Goal: Task Accomplishment & Management: Use online tool/utility

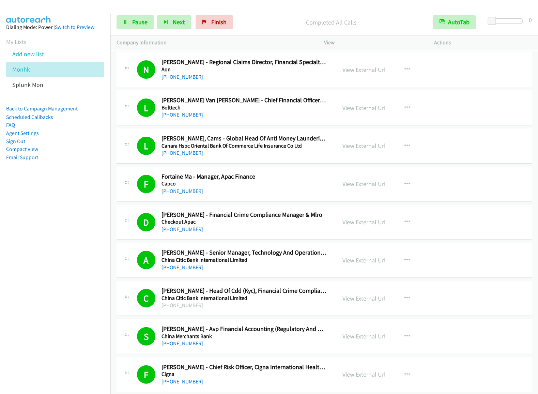
click at [28, 58] on link "Add new list" at bounding box center [28, 54] width 32 height 8
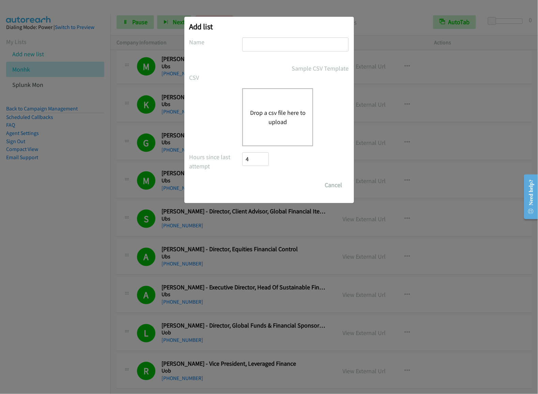
click at [267, 40] on input "text" at bounding box center [295, 44] width 106 height 14
type input "redhat OT"
click at [285, 139] on div "Drop a csv file here to upload" at bounding box center [277, 117] width 71 height 58
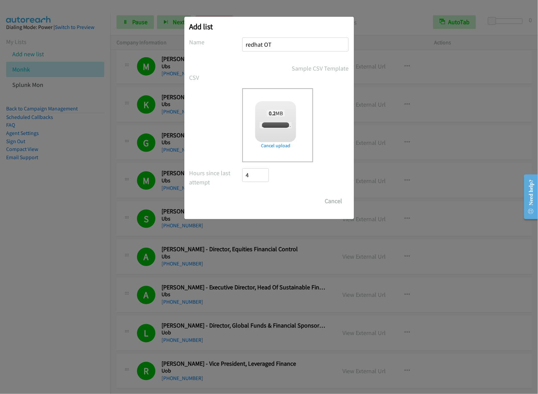
checkbox input "true"
click at [260, 200] on input "Save List" at bounding box center [260, 201] width 36 height 14
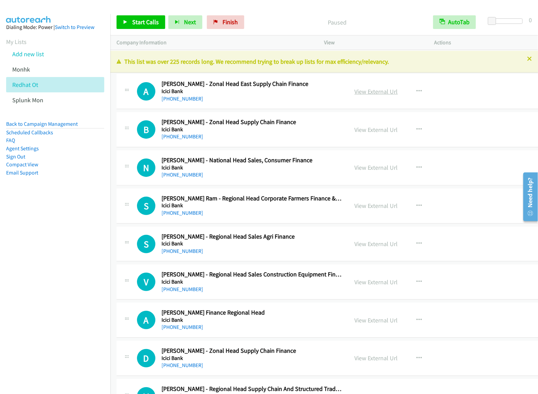
click at [355, 94] on link "View External Url" at bounding box center [375, 91] width 43 height 8
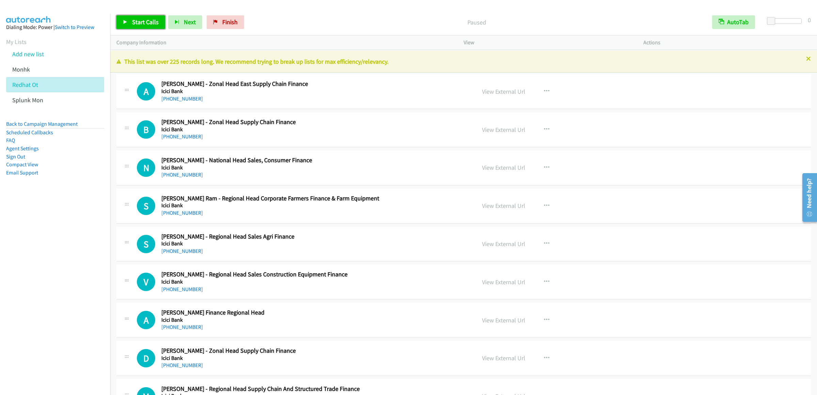
click at [136, 20] on span "Start Calls" at bounding box center [145, 22] width 27 height 8
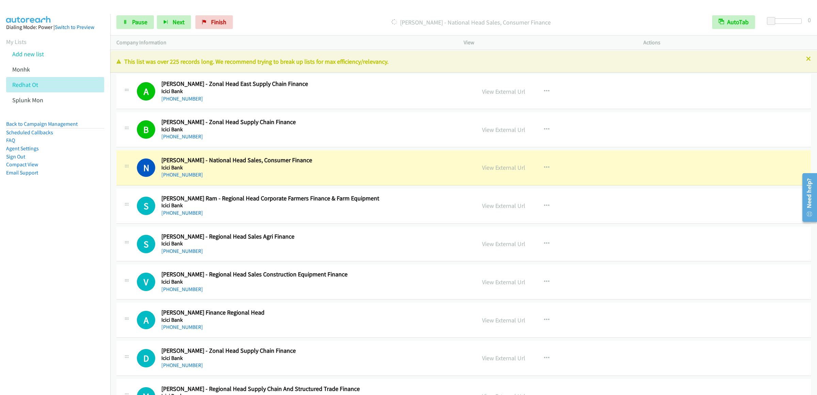
scroll to position [68, 0]
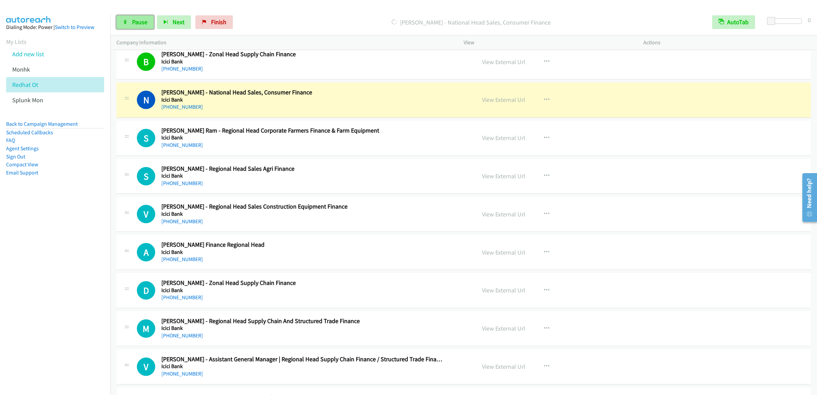
click at [140, 29] on link "Pause" at bounding box center [134, 22] width 37 height 14
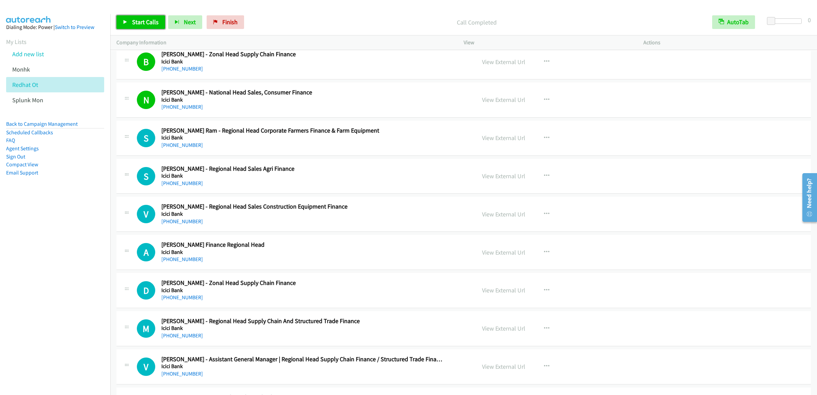
click at [141, 26] on span "Start Calls" at bounding box center [145, 22] width 27 height 8
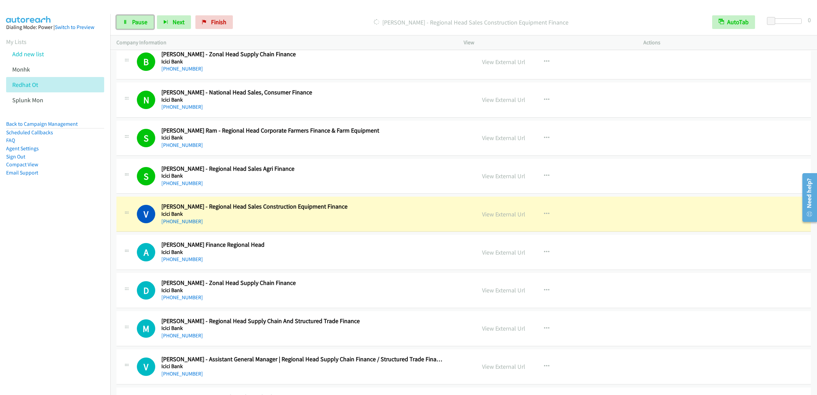
click at [125, 20] on icon at bounding box center [125, 22] width 5 height 5
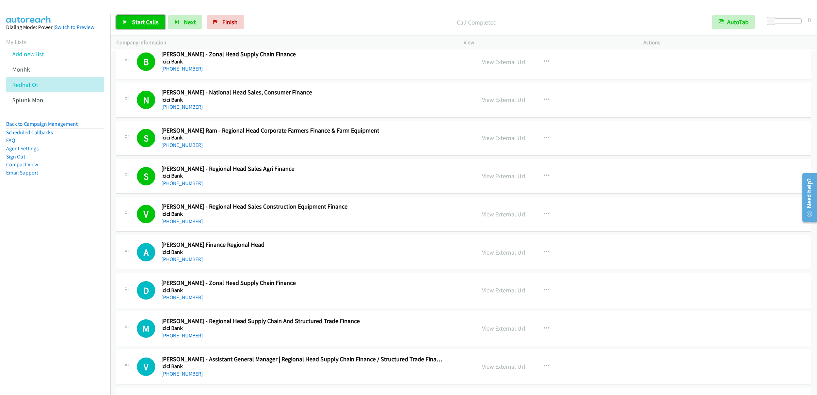
click at [139, 18] on link "Start Calls" at bounding box center [140, 22] width 49 height 14
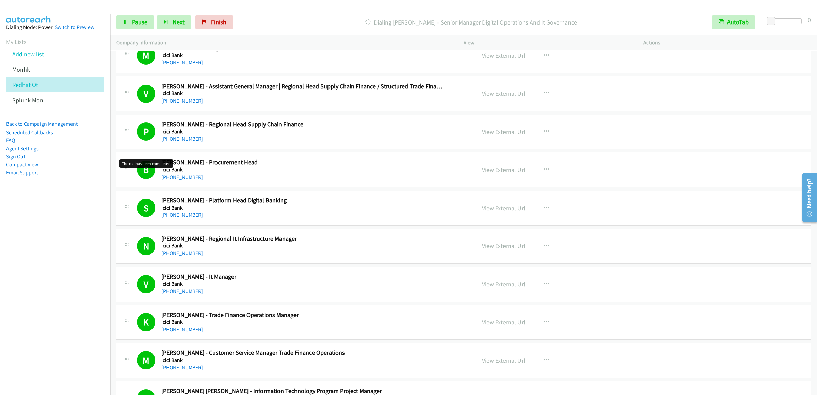
scroll to position [680, 0]
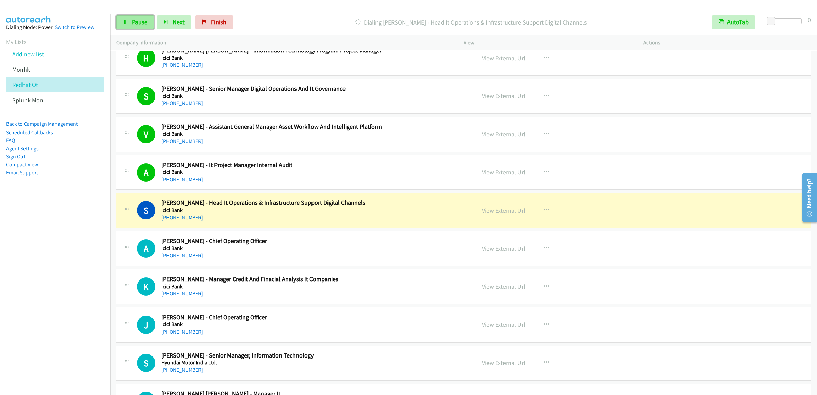
click at [126, 24] on icon at bounding box center [125, 22] width 5 height 5
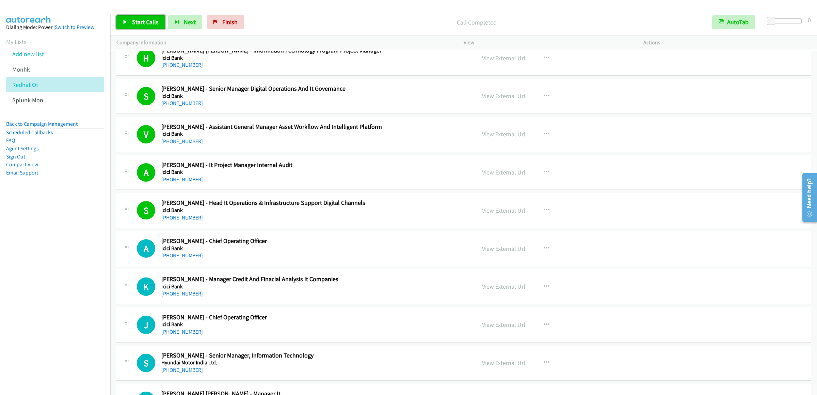
click at [121, 20] on link "Start Calls" at bounding box center [140, 22] width 49 height 14
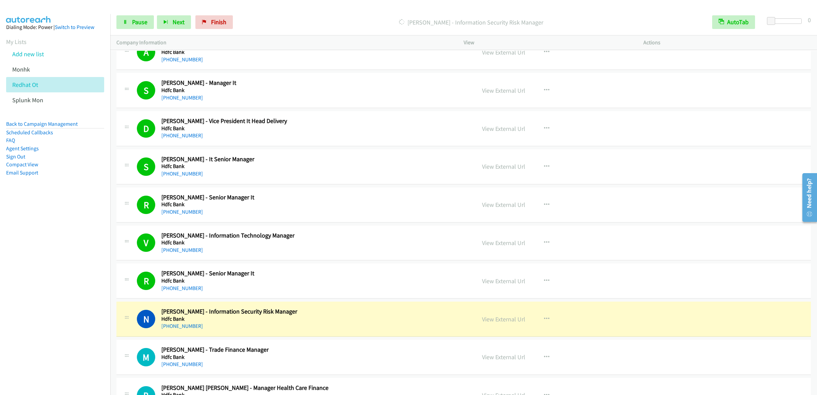
scroll to position [2315, 0]
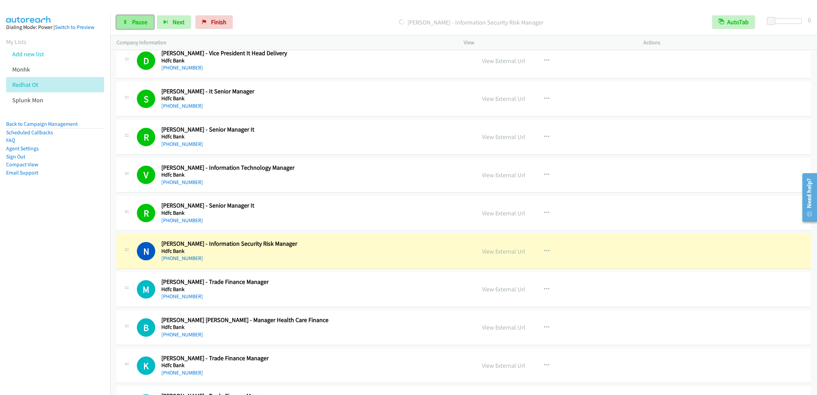
click at [139, 19] on span "Pause" at bounding box center [139, 22] width 15 height 8
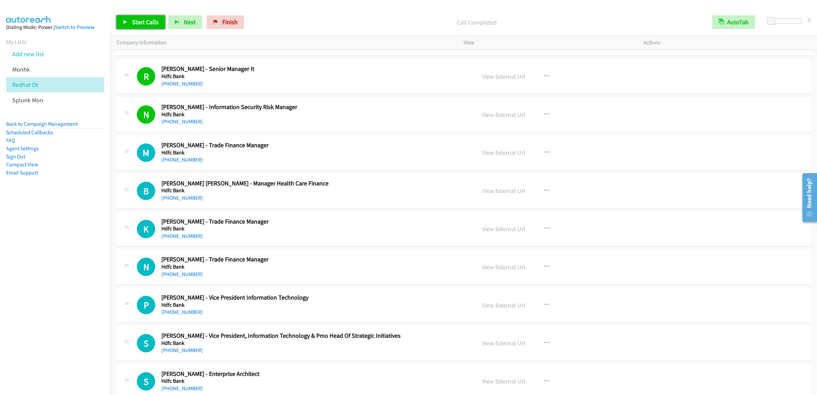
click at [139, 18] on span "Start Calls" at bounding box center [145, 22] width 27 height 8
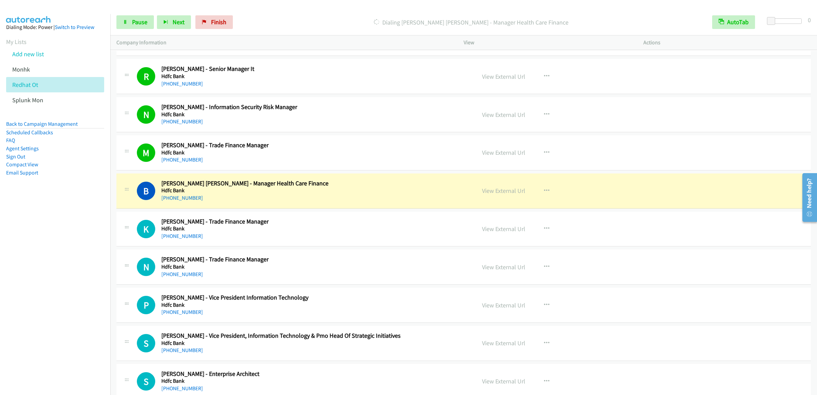
scroll to position [2587, 0]
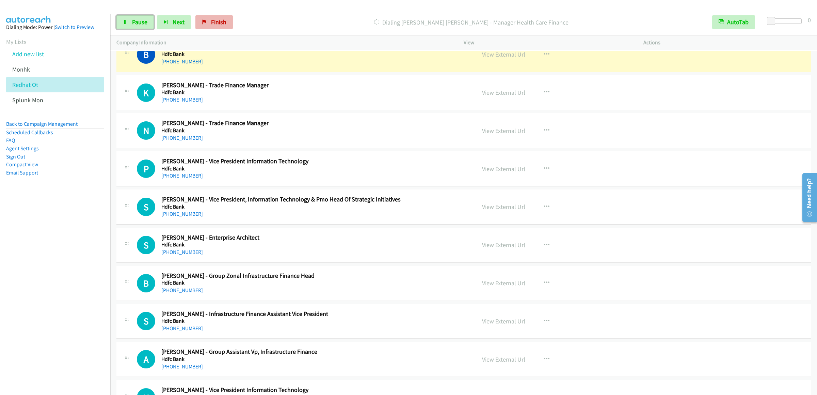
click at [143, 26] on link "Pause" at bounding box center [134, 22] width 37 height 14
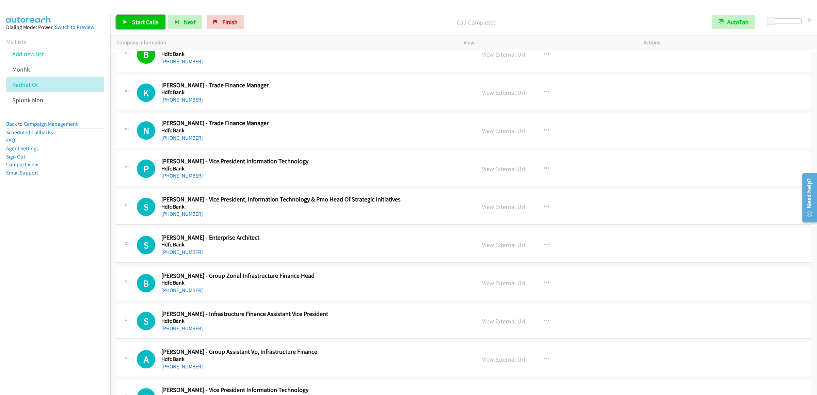
click at [146, 17] on link "Start Calls" at bounding box center [140, 22] width 49 height 14
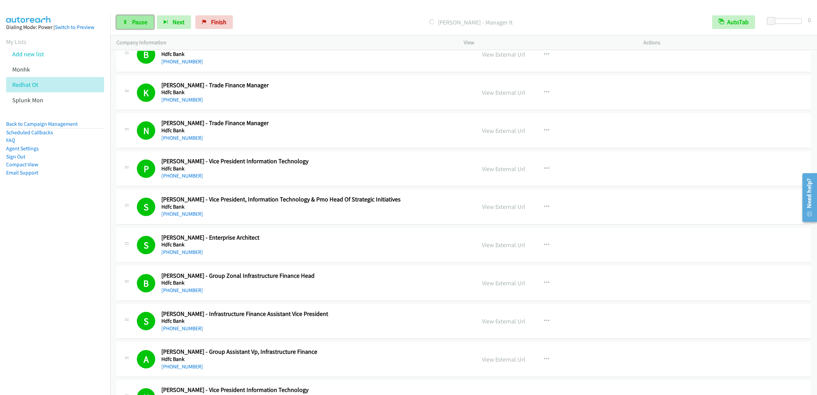
click at [132, 21] on span "Pause" at bounding box center [139, 22] width 15 height 8
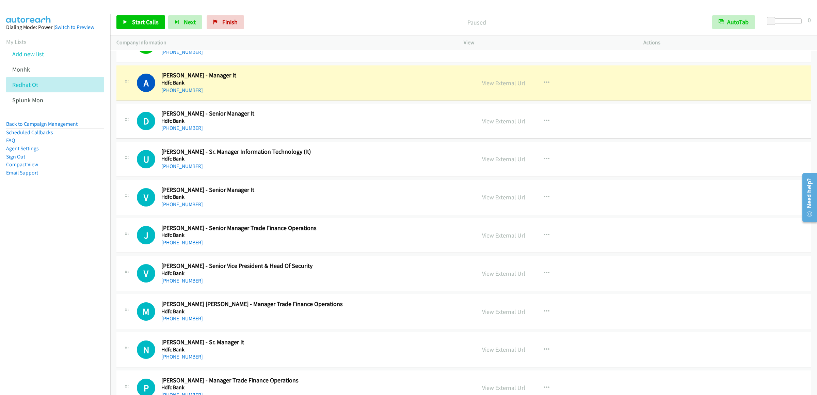
scroll to position [3540, 0]
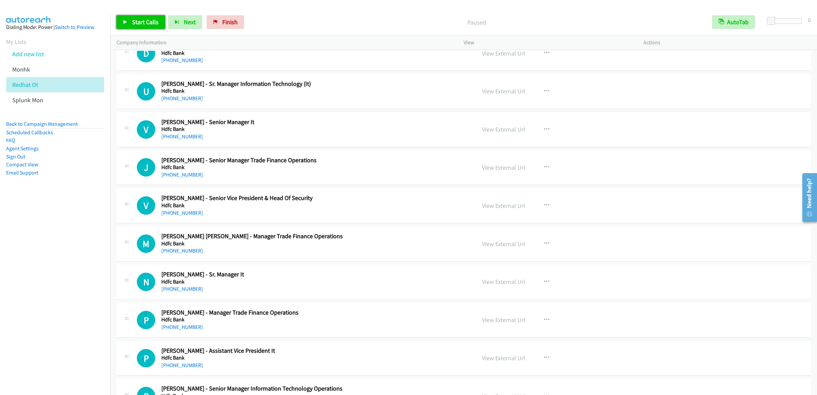
click at [141, 25] on span "Start Calls" at bounding box center [145, 22] width 27 height 8
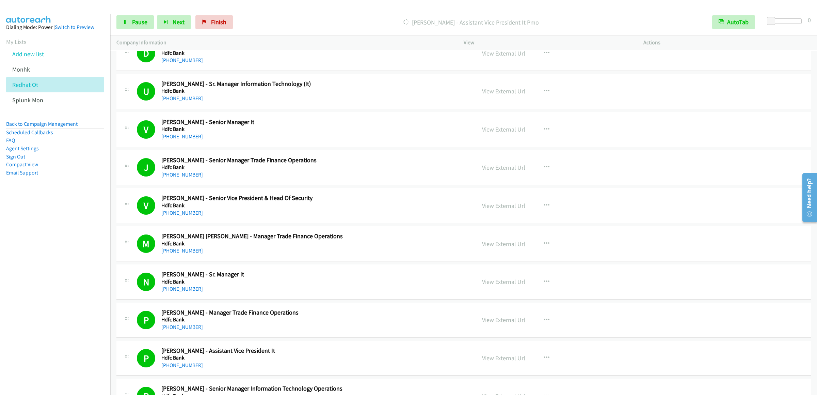
scroll to position [3881, 0]
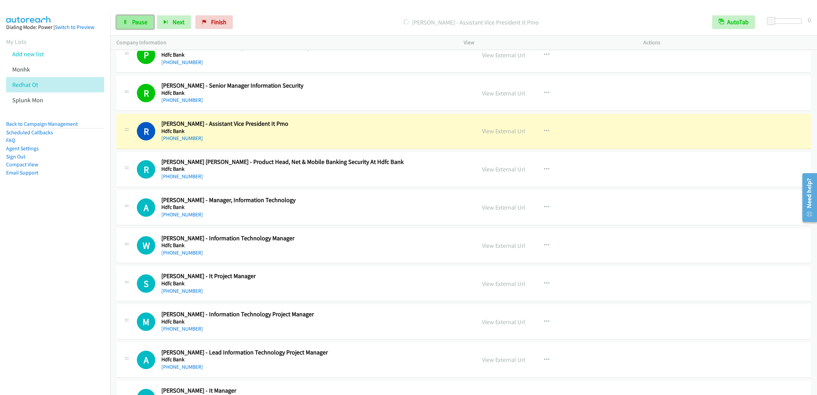
click at [125, 17] on link "Pause" at bounding box center [134, 22] width 37 height 14
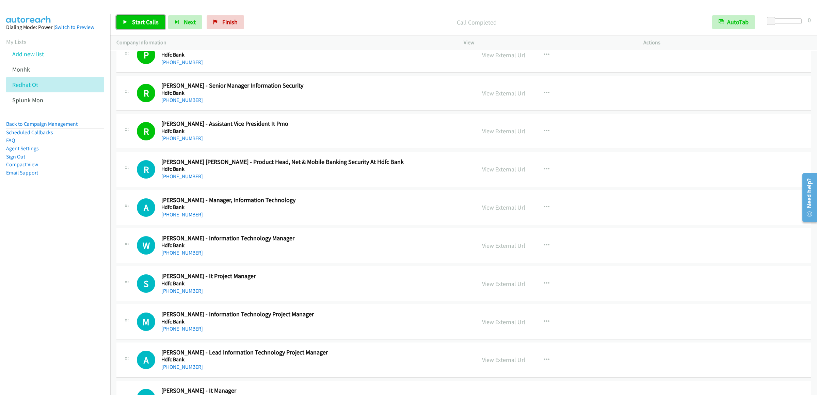
click at [143, 25] on span "Start Calls" at bounding box center [145, 22] width 27 height 8
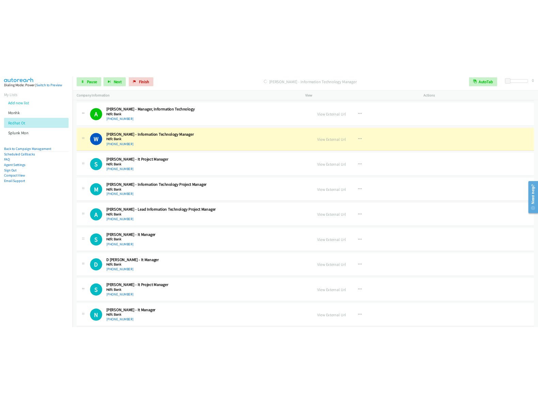
scroll to position [4085, 0]
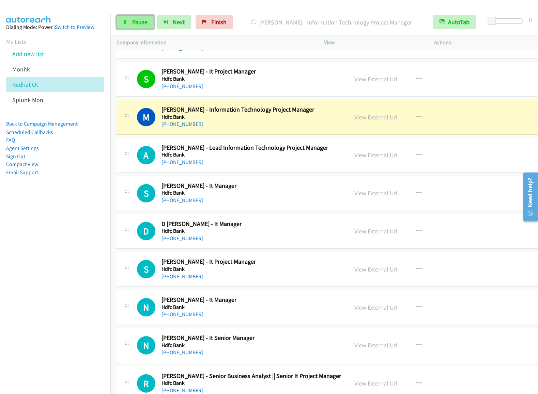
click at [137, 26] on span "Pause" at bounding box center [139, 22] width 15 height 8
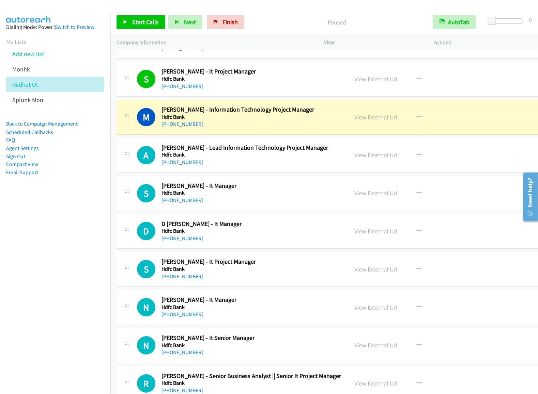
click at [241, 13] on div "Start Calls Pause Next Finish Paused AutoTab AutoTab 0" at bounding box center [323, 22] width 427 height 26
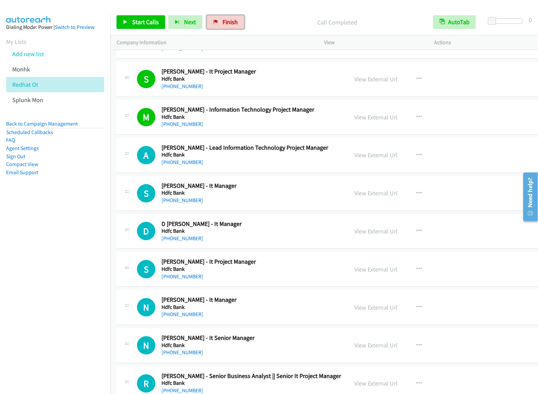
click at [224, 26] on link "Finish" at bounding box center [225, 22] width 37 height 14
